Goal: Check status: Check status

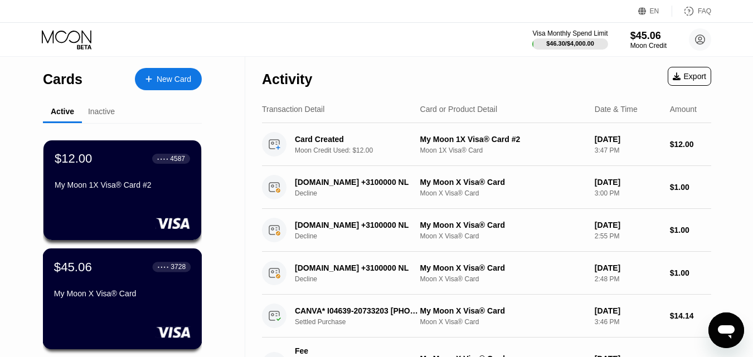
click at [86, 309] on div "$45.06 ● ● ● ● 3728 My Moon X Visa® Card" at bounding box center [122, 299] width 159 height 101
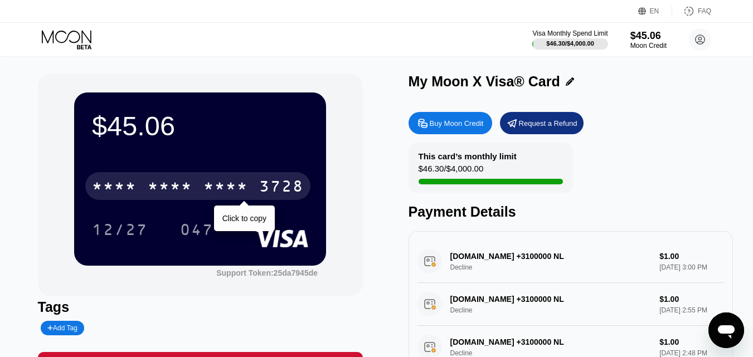
click at [203, 197] on div "* * * *" at bounding box center [225, 188] width 45 height 18
